Goal: Browse casually

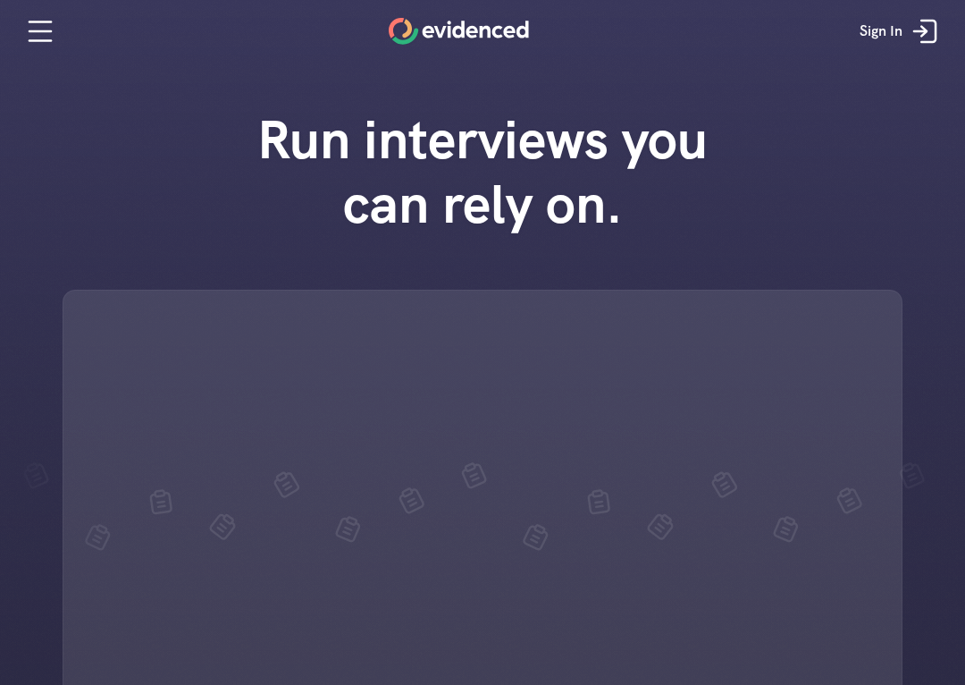
click at [934, 680] on div "Run interviews you can rely on." at bounding box center [482, 460] width 965 height 743
click at [946, 661] on div "Run interviews you can rely on." at bounding box center [482, 460] width 965 height 743
click at [949, 682] on div "Run interviews you can rely on." at bounding box center [482, 460] width 965 height 743
click at [962, 641] on div "Run interviews you can rely on." at bounding box center [482, 460] width 965 height 743
click at [928, 684] on div "Run interviews you can rely on." at bounding box center [482, 460] width 965 height 743
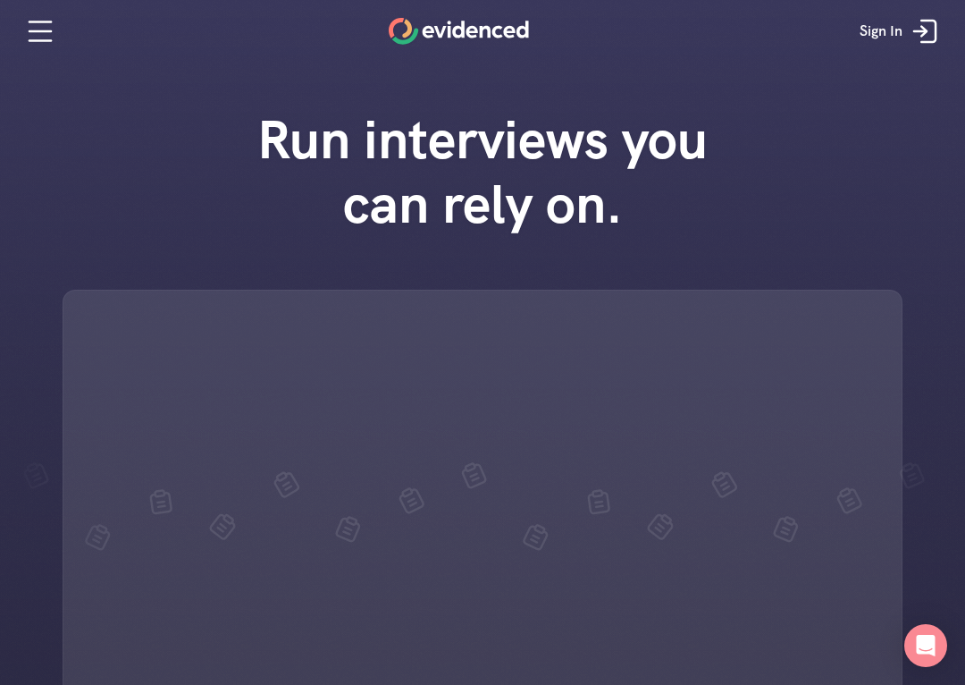
click at [953, 680] on div "Run interviews you can rely on." at bounding box center [482, 460] width 965 height 743
